Goal: Navigation & Orientation: Find specific page/section

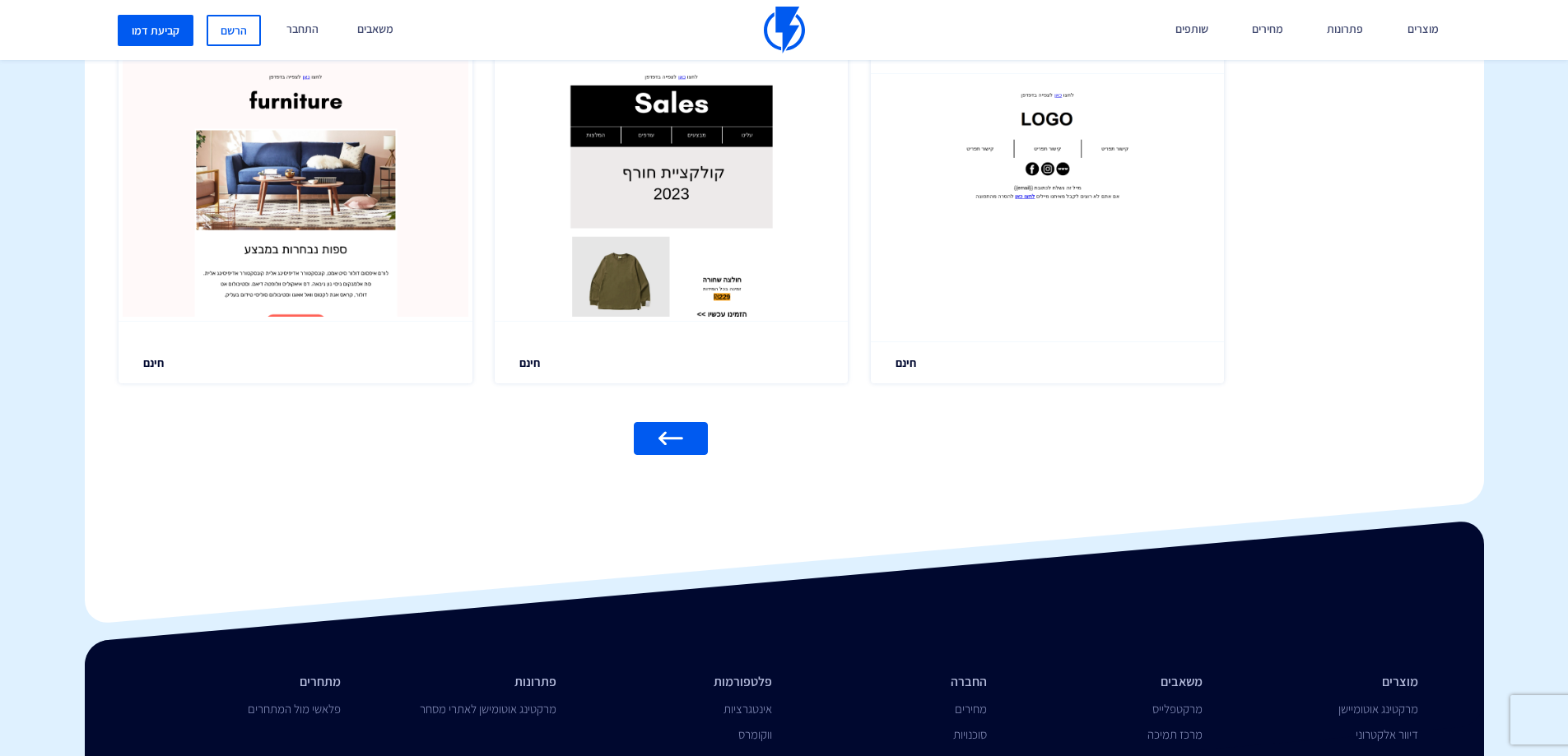
scroll to position [1975, 0]
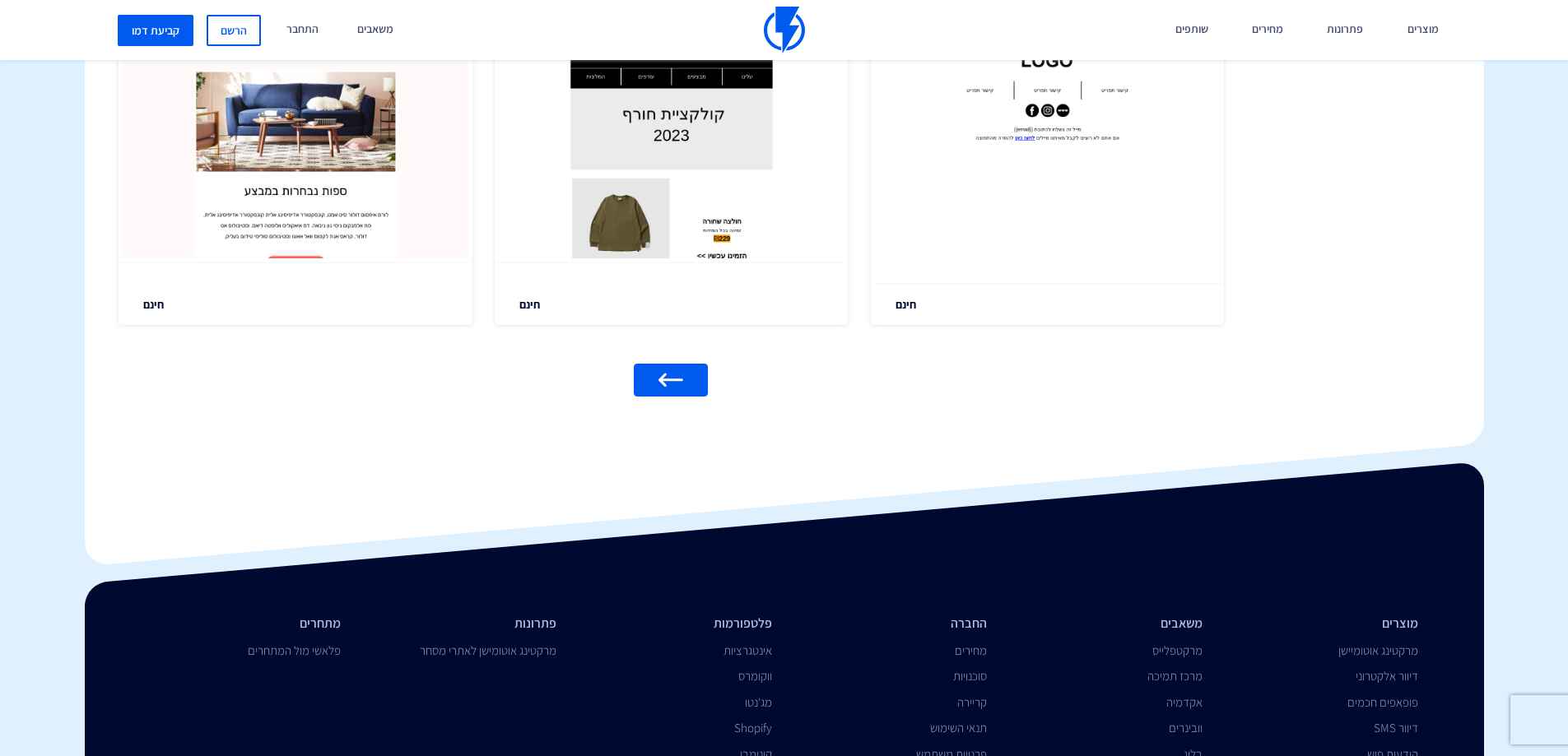
click at [661, 372] on link at bounding box center [671, 379] width 74 height 33
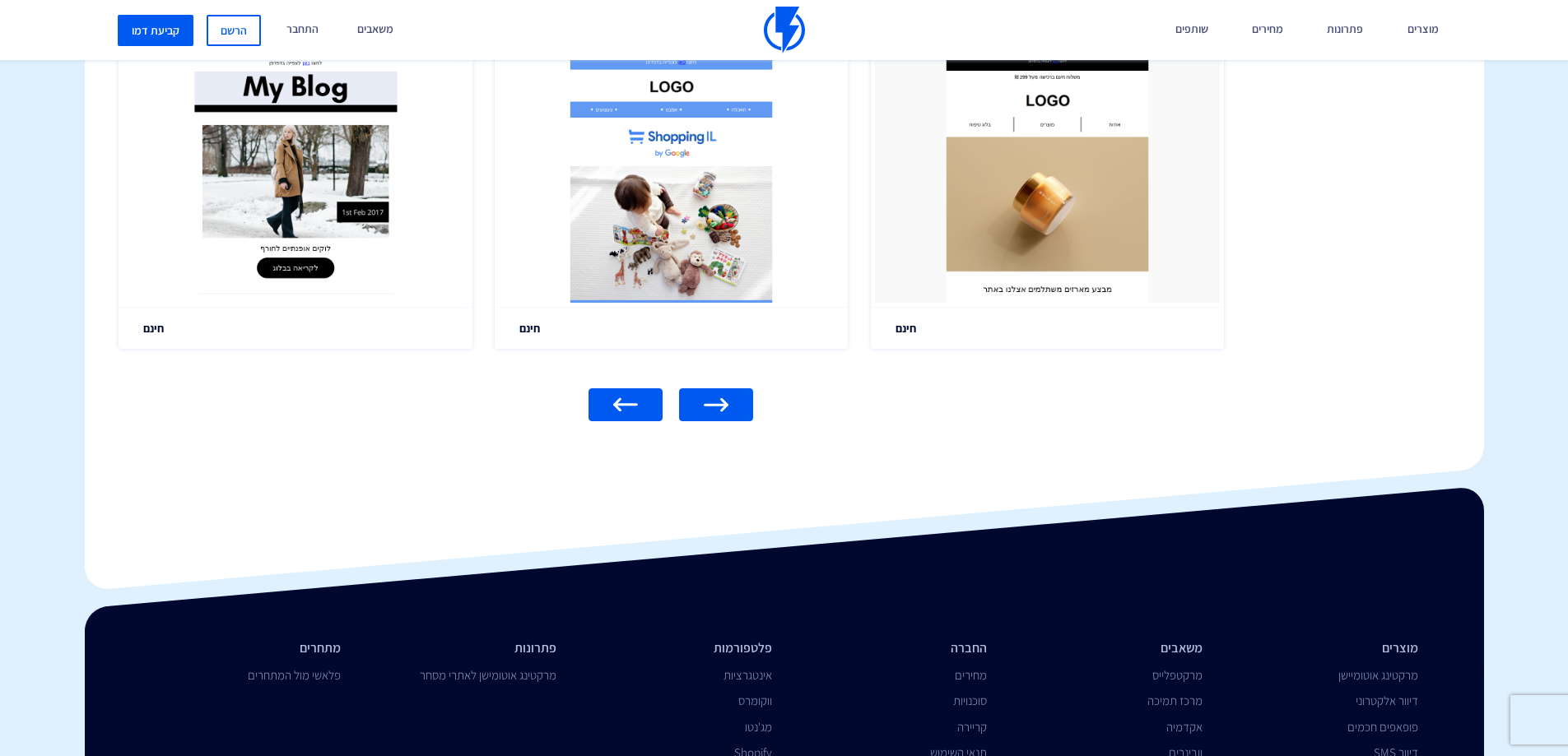
scroll to position [1975, 0]
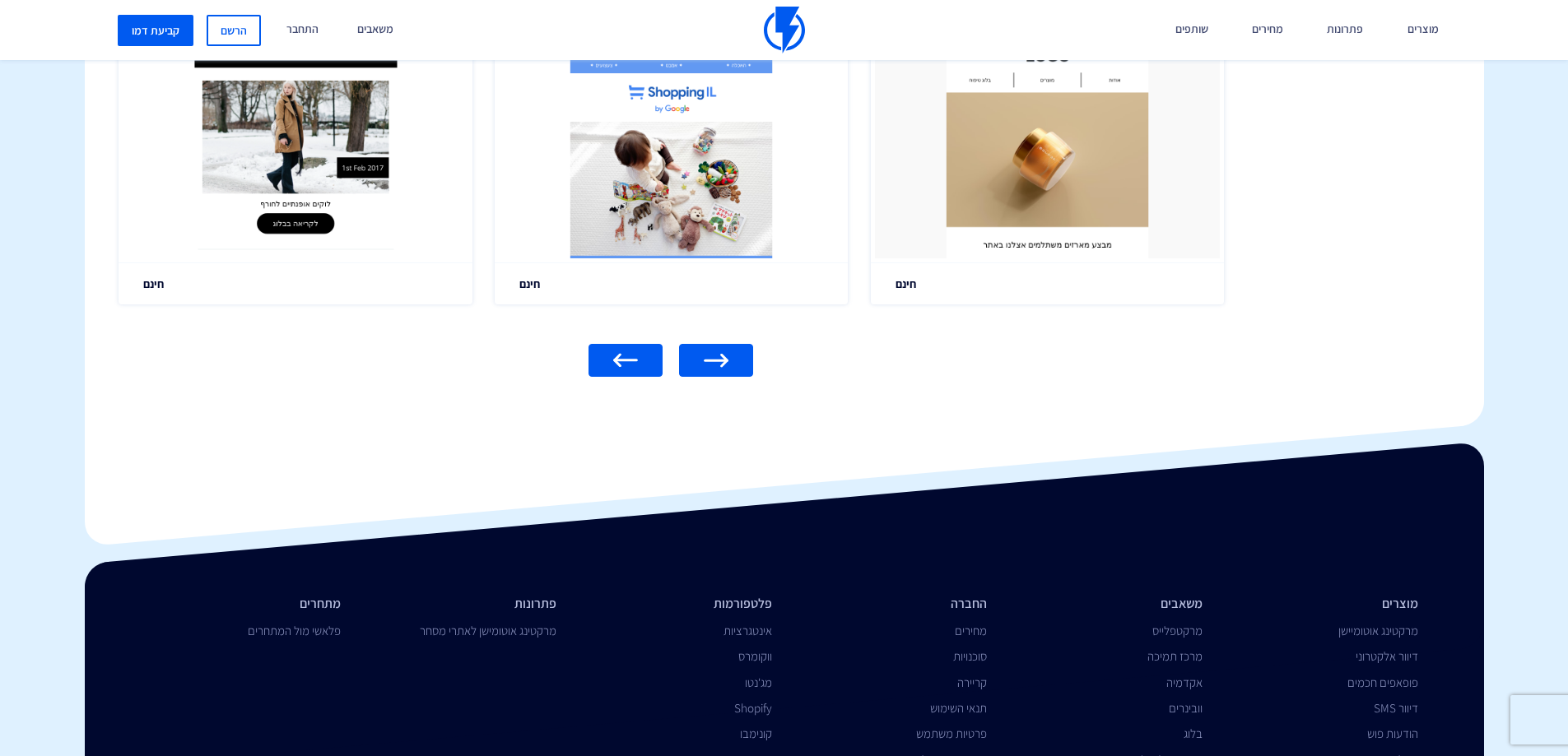
click at [638, 363] on link at bounding box center [626, 360] width 74 height 33
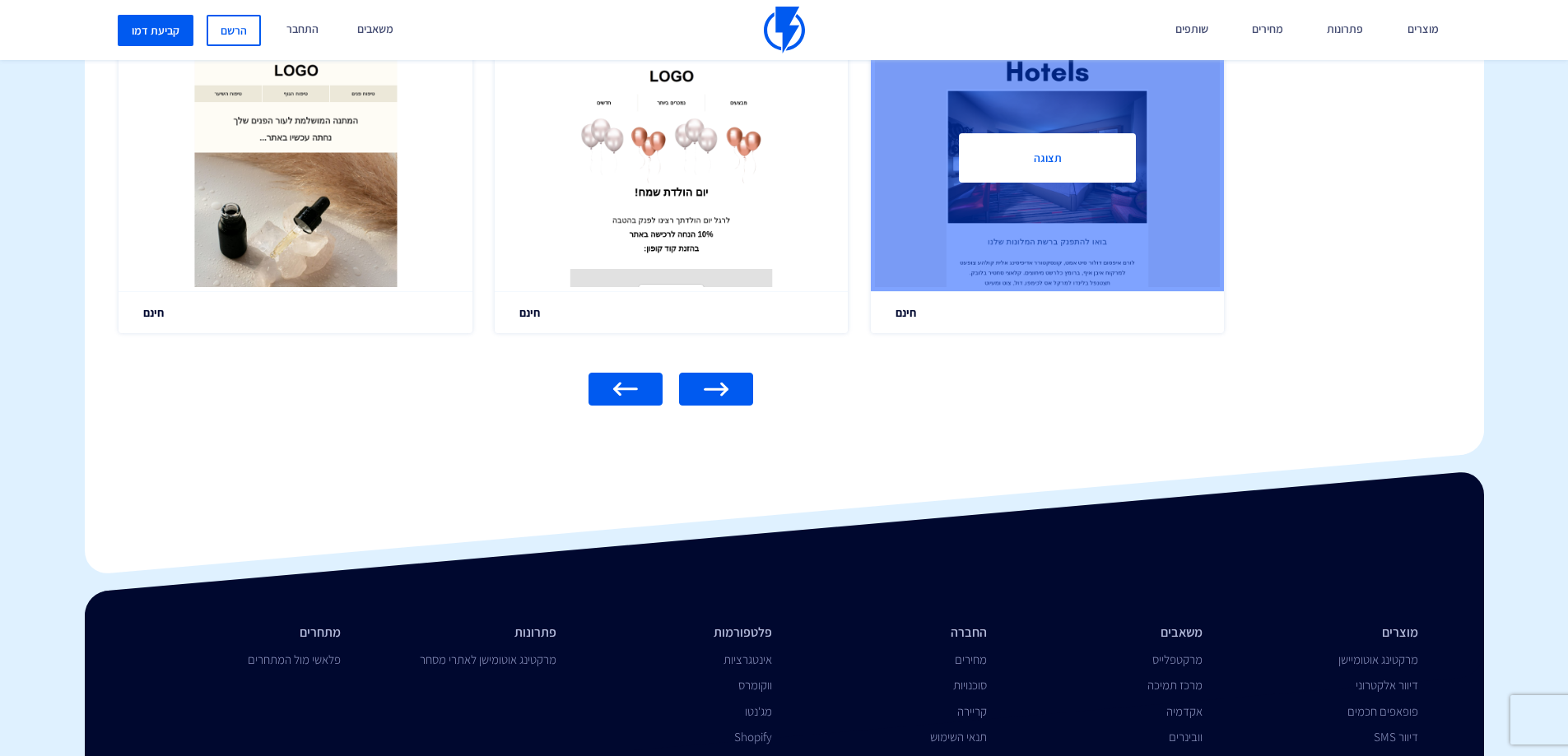
scroll to position [1975, 0]
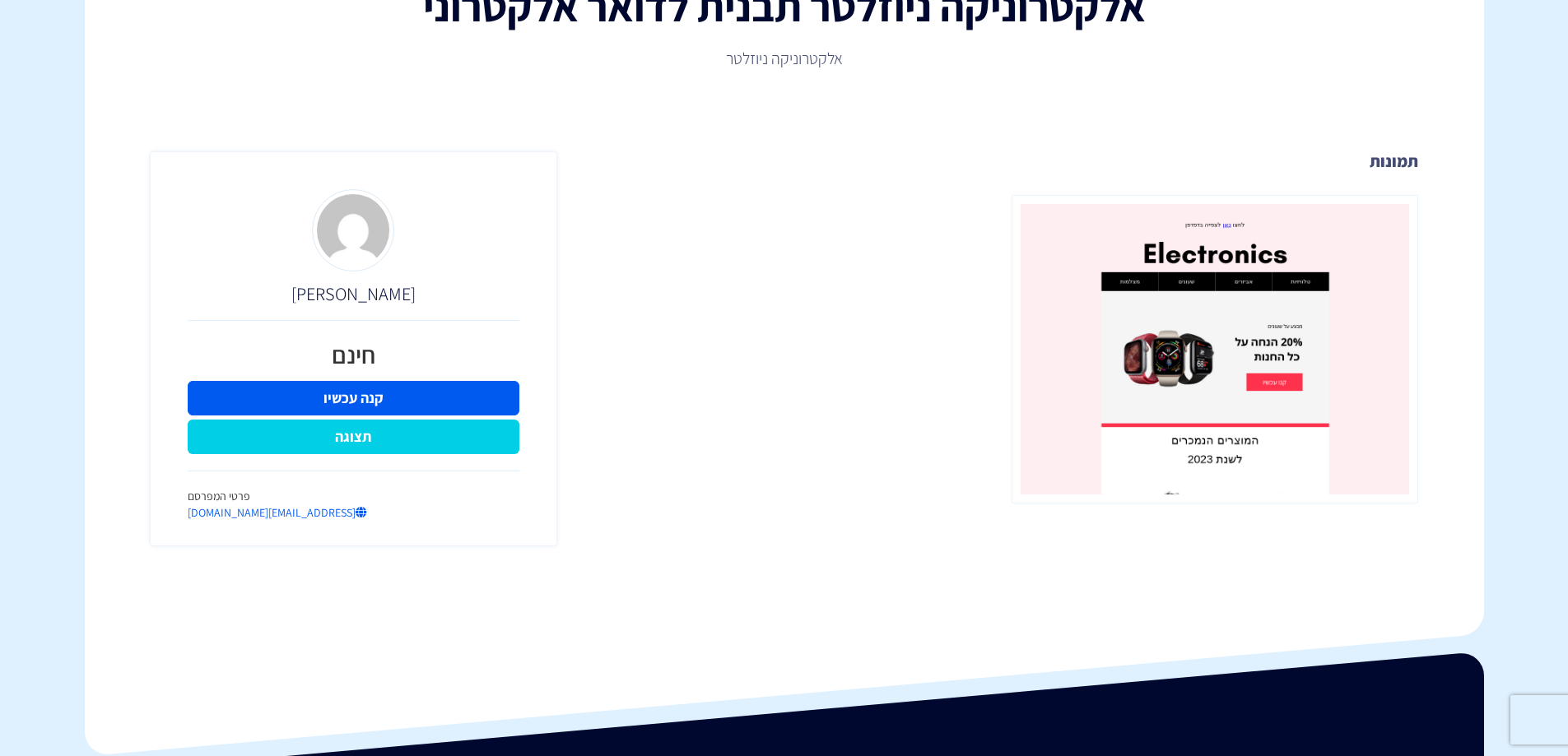
scroll to position [121, 0]
